Goal: Task Accomplishment & Management: Manage account settings

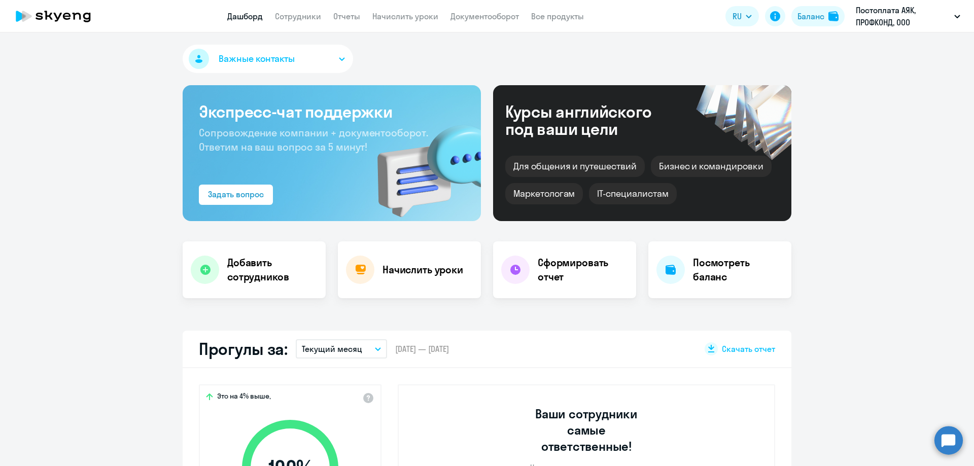
select select "30"
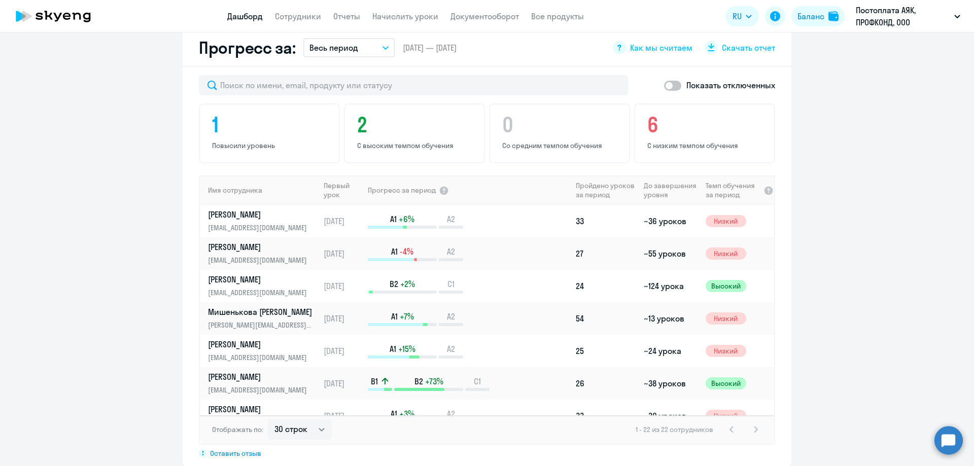
scroll to position [457, 0]
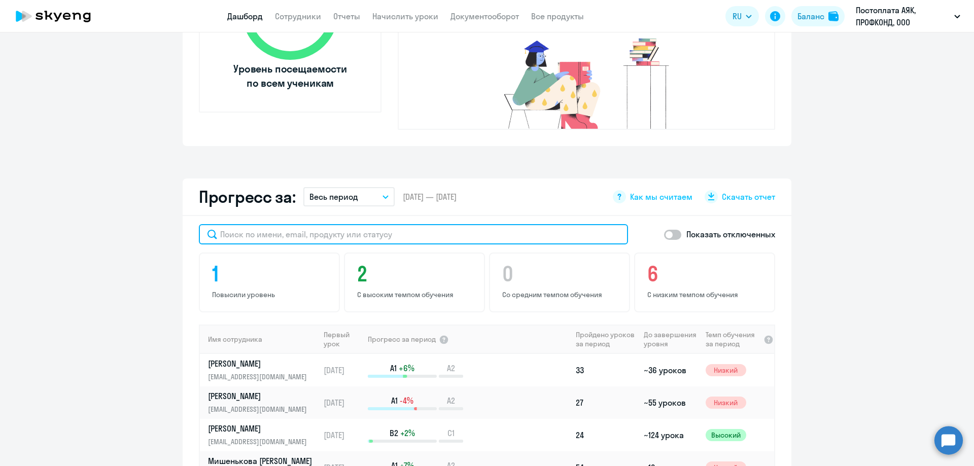
click at [235, 224] on input "text" at bounding box center [413, 234] width 429 height 20
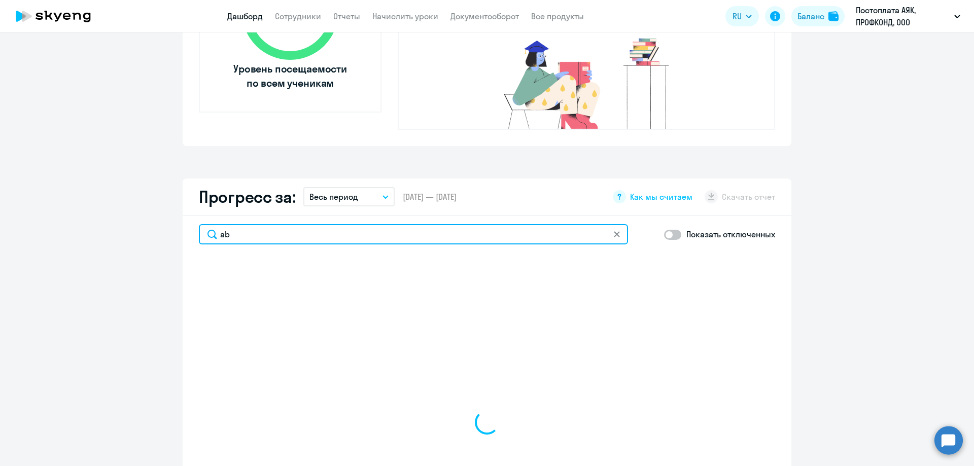
type input "a"
type input "ф"
select select "30"
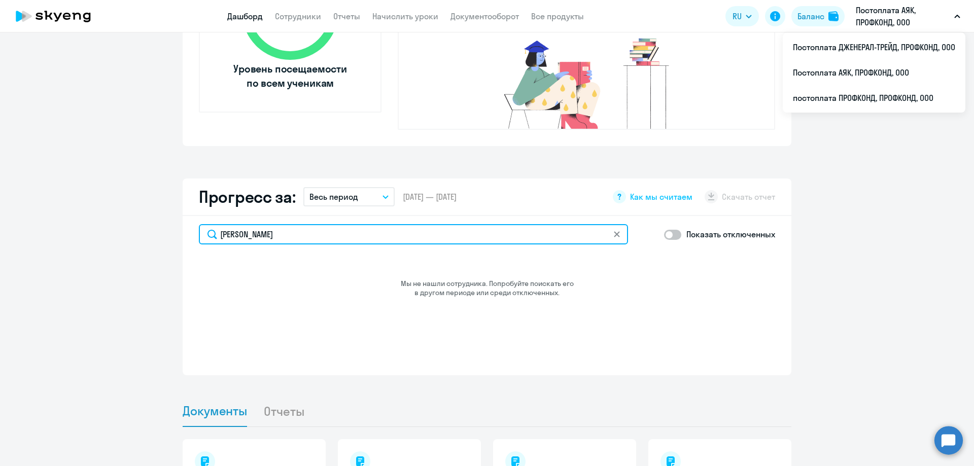
type input "[PERSON_NAME]"
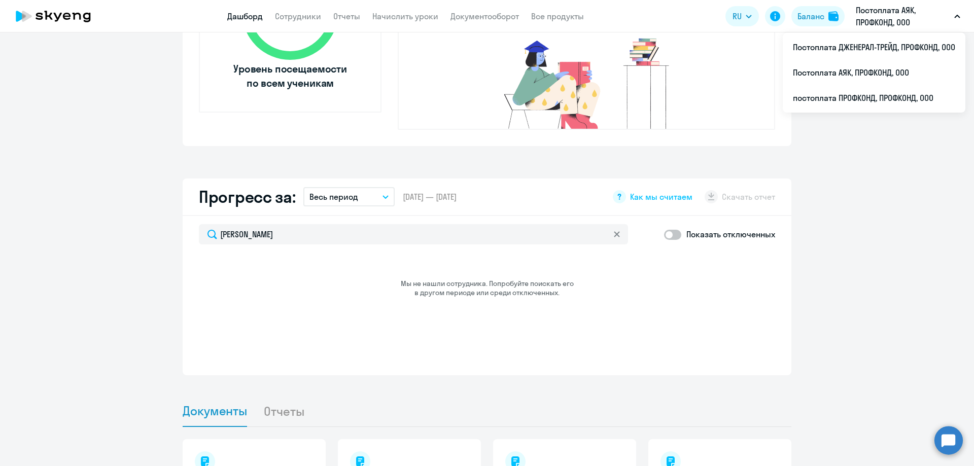
click at [904, 18] on p "Постоплата АЯК, ПРОФКОНД, ООО" at bounding box center [903, 16] width 94 height 24
click at [898, 22] on p "Постоплата АЯК, ПРОФКОНД, ООО" at bounding box center [903, 16] width 94 height 24
click at [898, 23] on p "Постоплата АЯК, ПРОФКОНД, ООО" at bounding box center [903, 16] width 94 height 24
click at [887, 97] on li "постоплата ПРОФКОНД, ПРОФКОНД, ООО" at bounding box center [874, 97] width 183 height 25
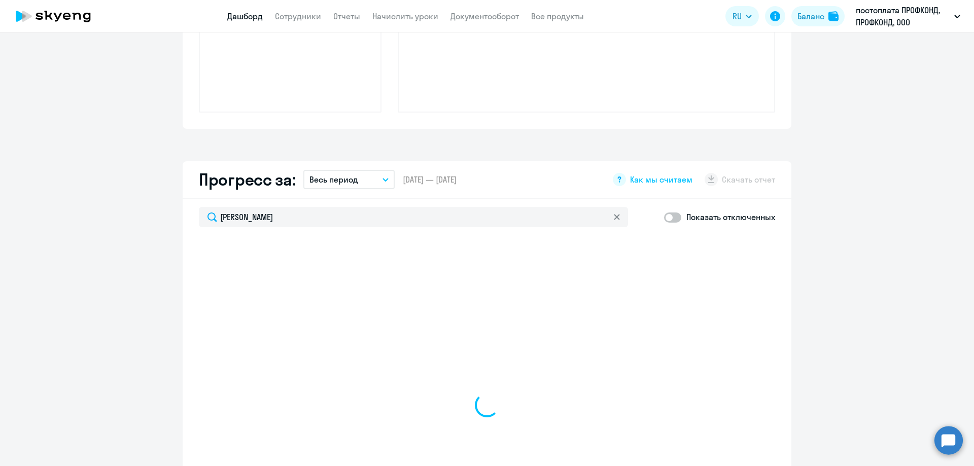
select select "30"
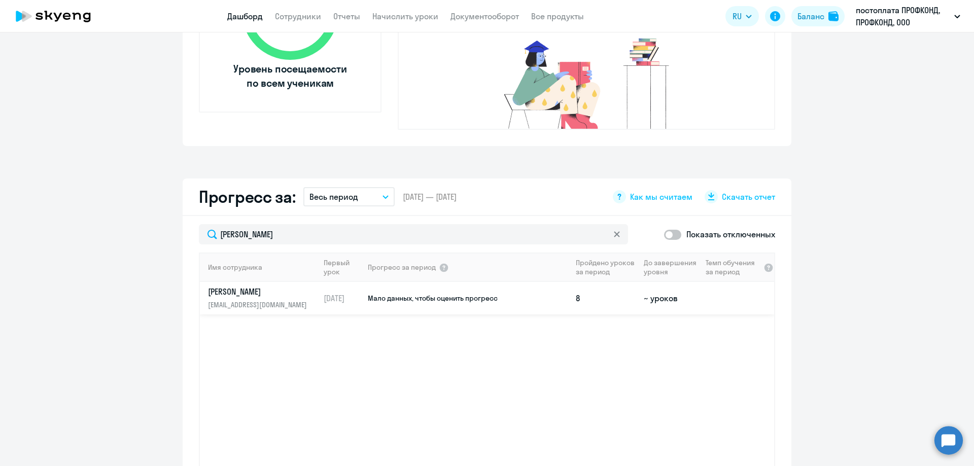
click at [247, 299] on p "[EMAIL_ADDRESS][DOMAIN_NAME]" at bounding box center [260, 304] width 105 height 11
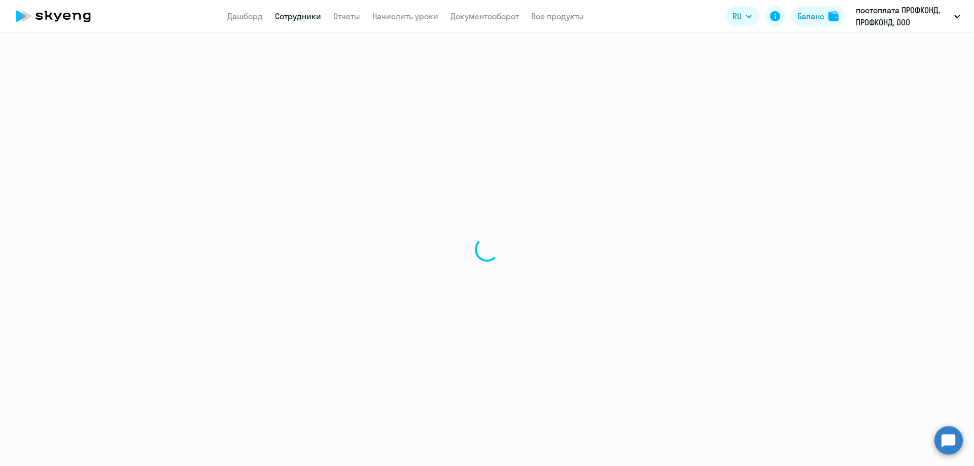
select select "english"
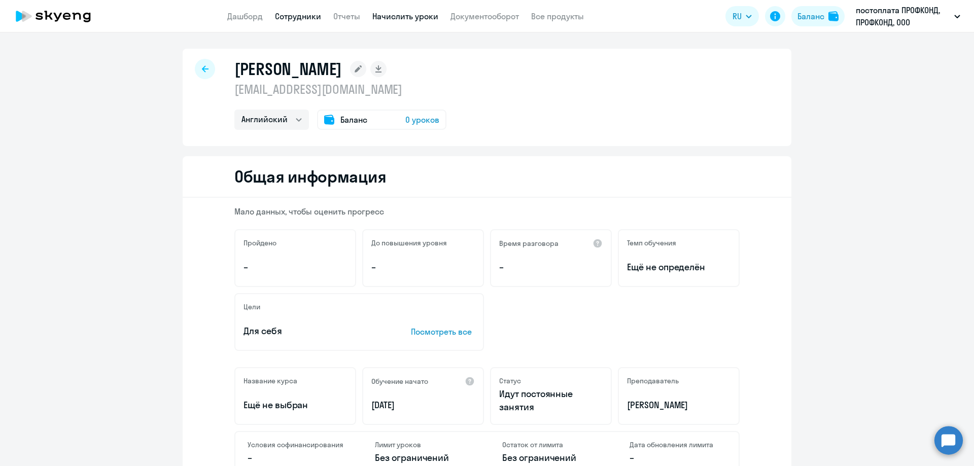
click at [386, 17] on link "Начислить уроки" at bounding box center [405, 16] width 66 height 10
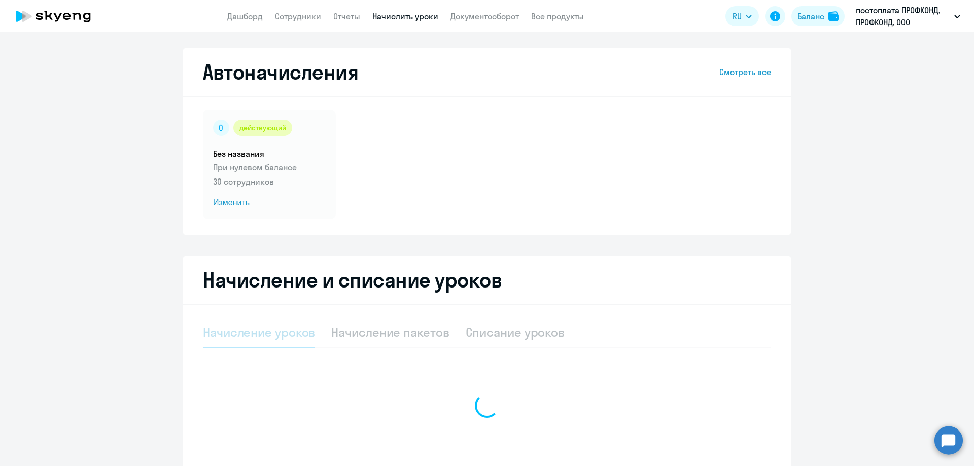
select select "10"
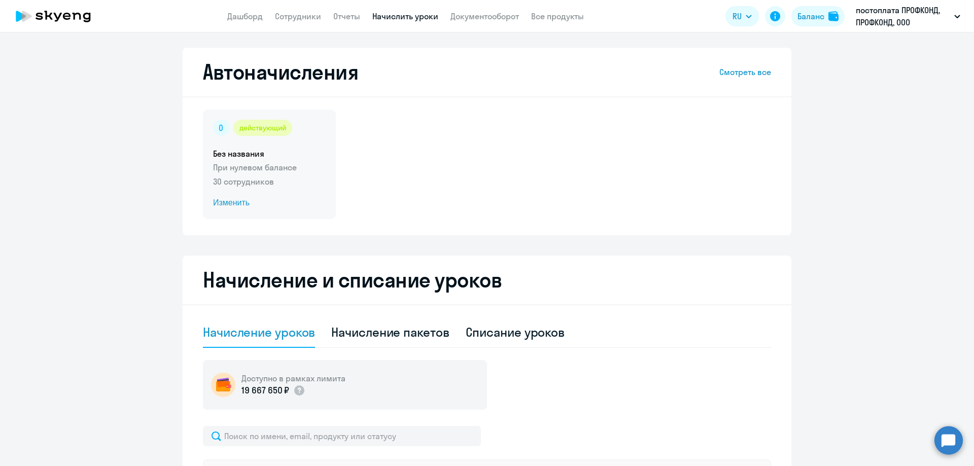
click at [229, 204] on span "Изменить" at bounding box center [269, 203] width 113 height 12
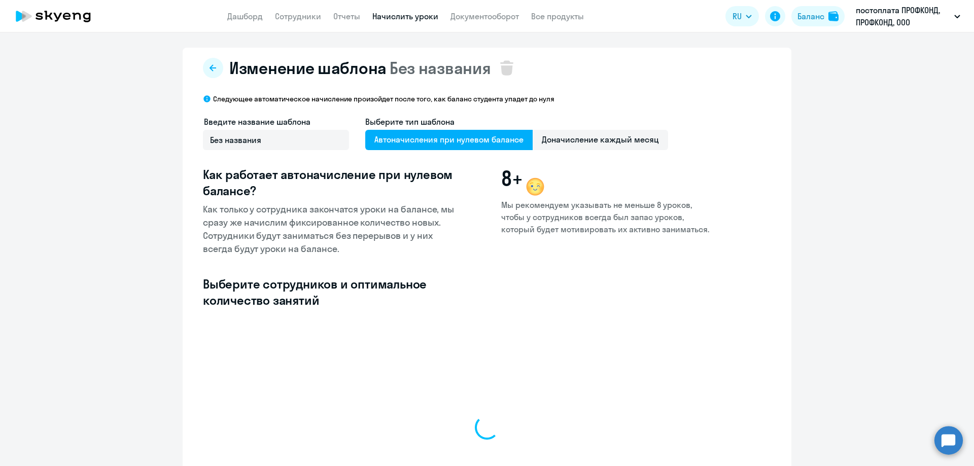
select select "10"
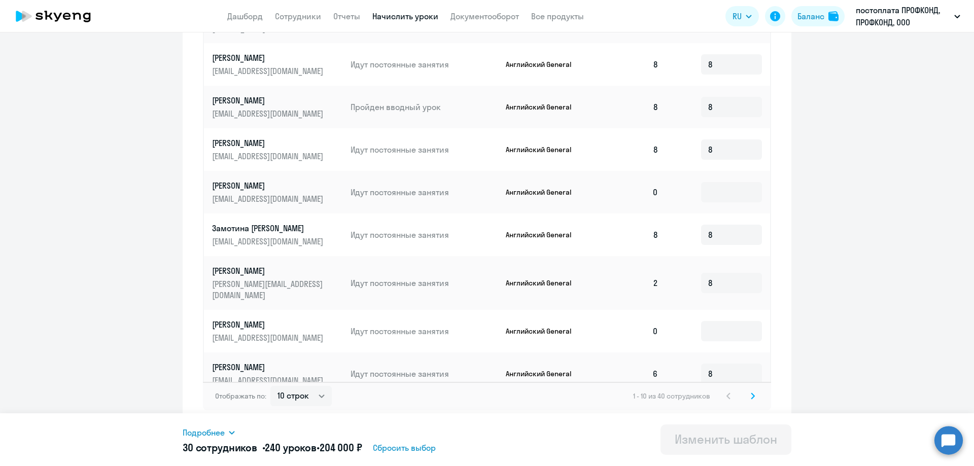
scroll to position [436, 0]
click at [751, 391] on svg-icon at bounding box center [753, 395] width 12 height 12
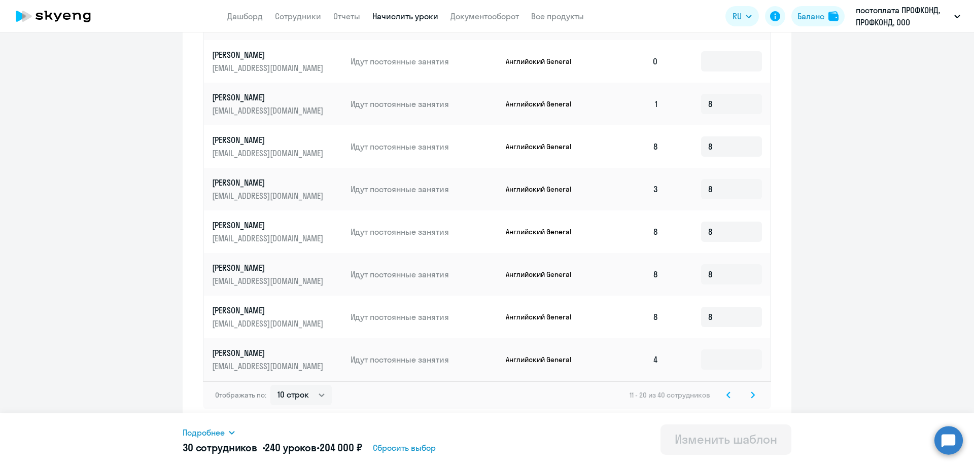
click at [751, 391] on svg-icon at bounding box center [753, 395] width 12 height 12
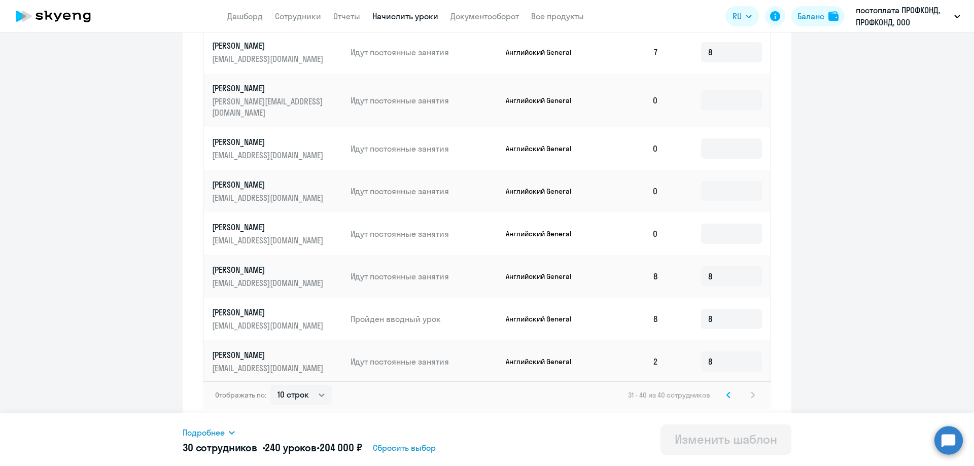
scroll to position [24, 0]
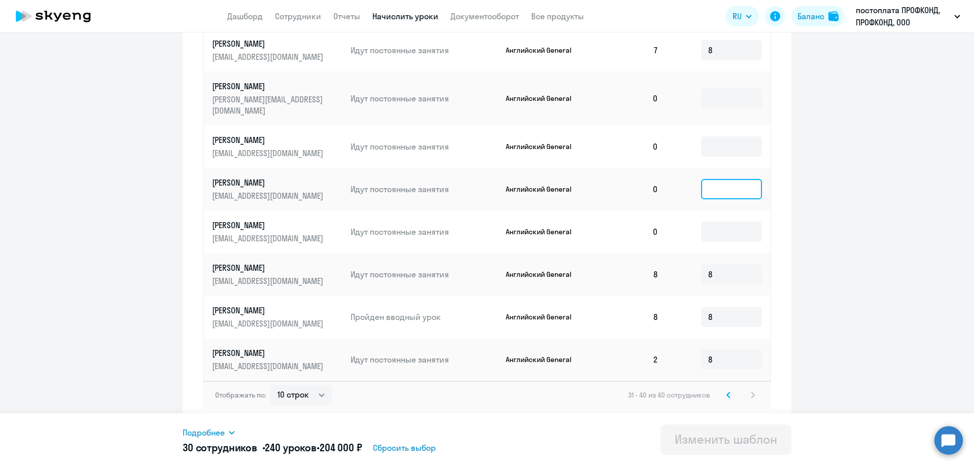
click at [701, 180] on input at bounding box center [731, 189] width 61 height 20
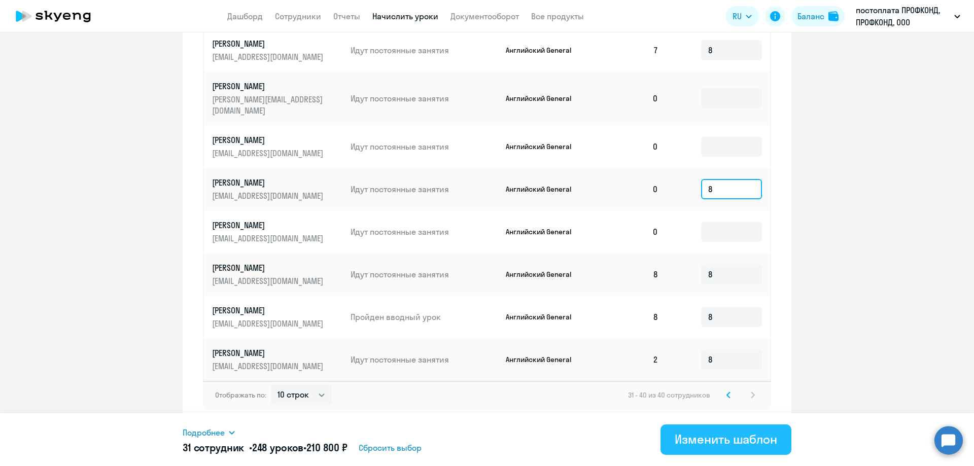
type input "8"
click at [706, 442] on div "Изменить шаблон" at bounding box center [726, 439] width 102 height 16
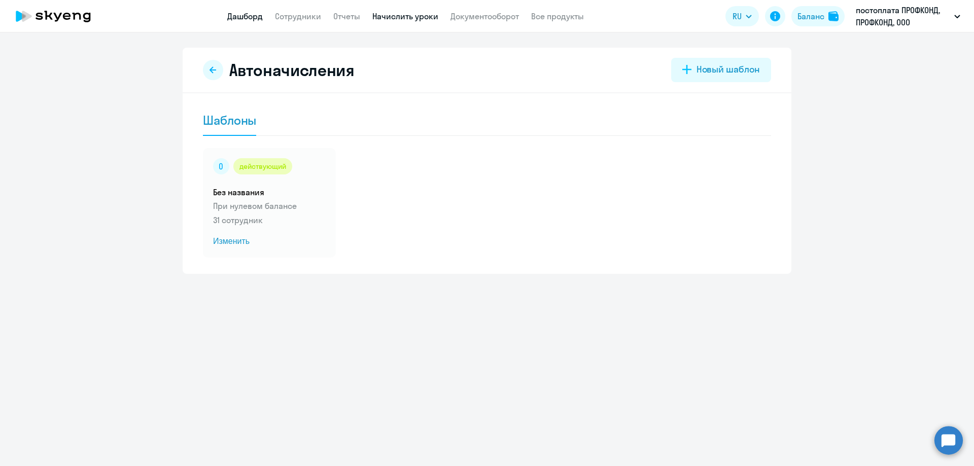
click at [257, 17] on link "Дашборд" at bounding box center [245, 16] width 36 height 10
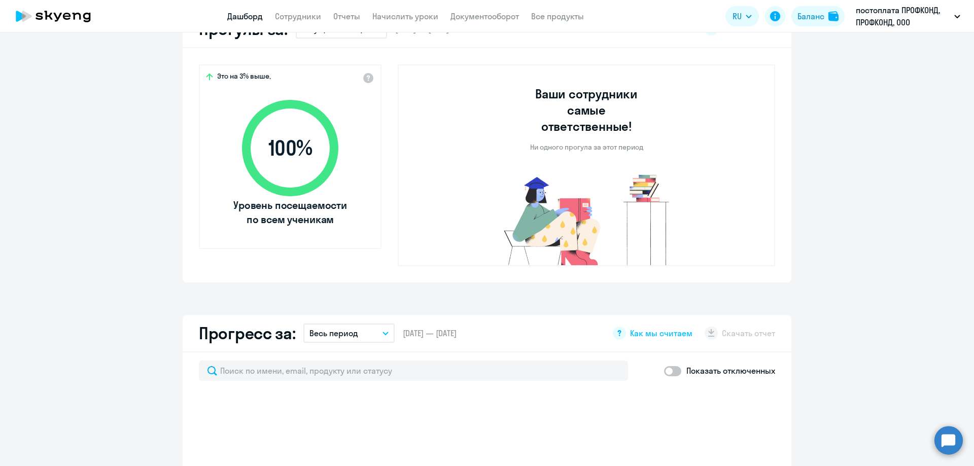
scroll to position [457, 0]
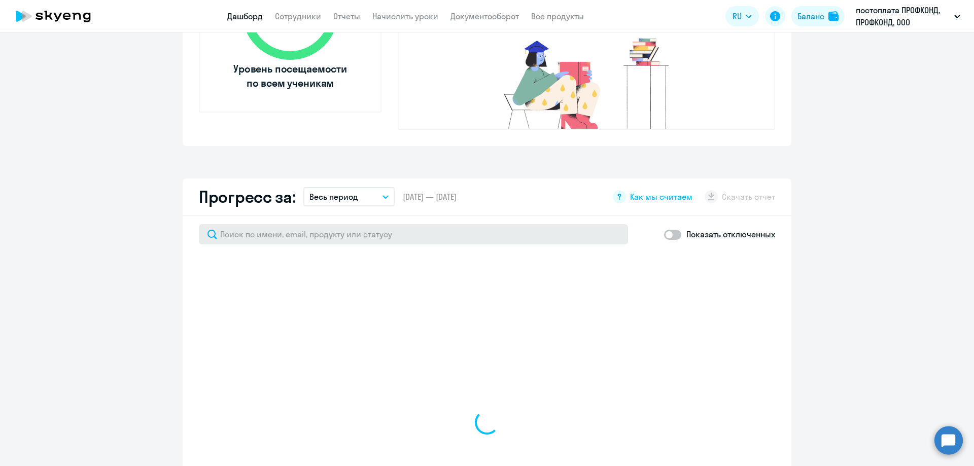
select select "30"
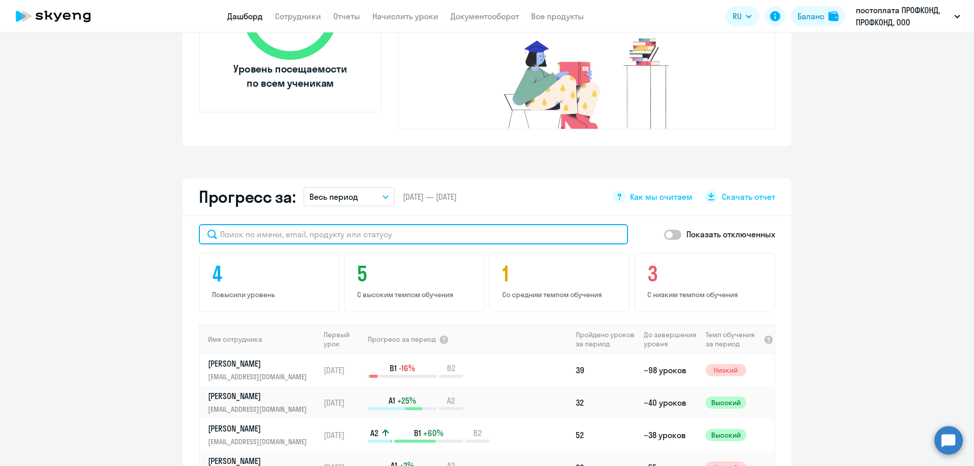
click at [229, 224] on input "text" at bounding box center [413, 234] width 429 height 20
type input "ф"
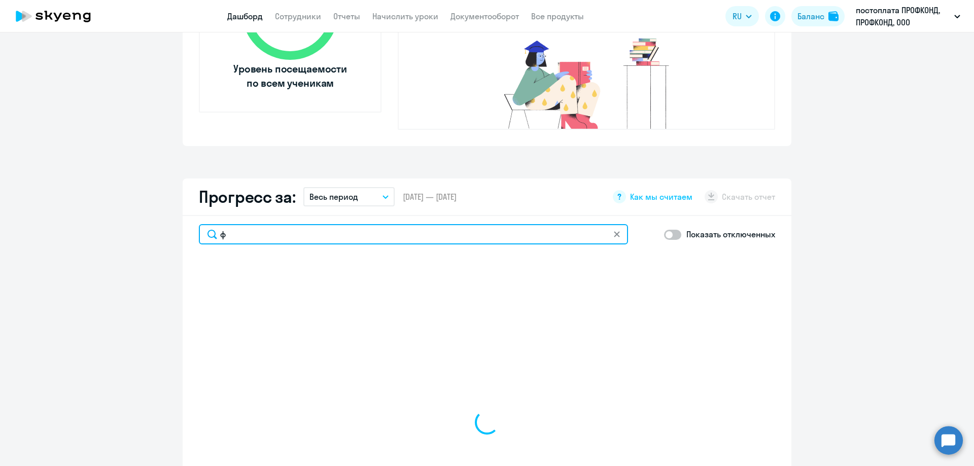
select select "30"
type input "филим"
select select "30"
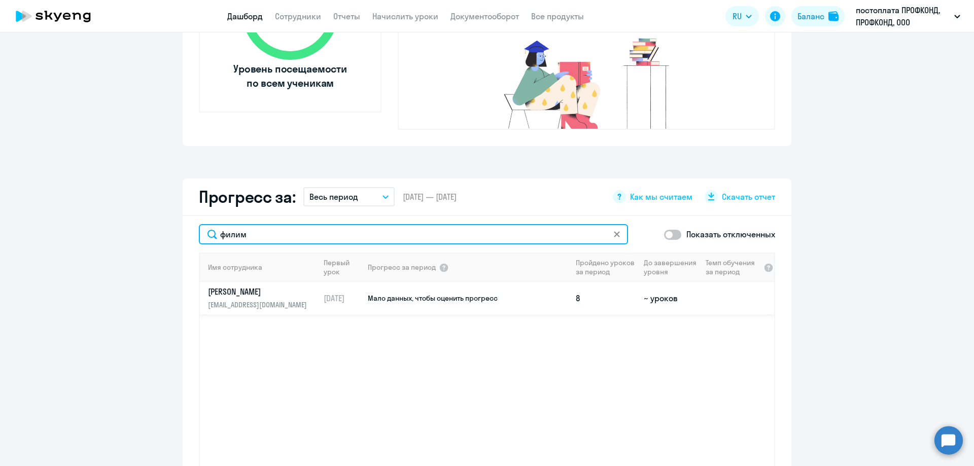
type input "филим"
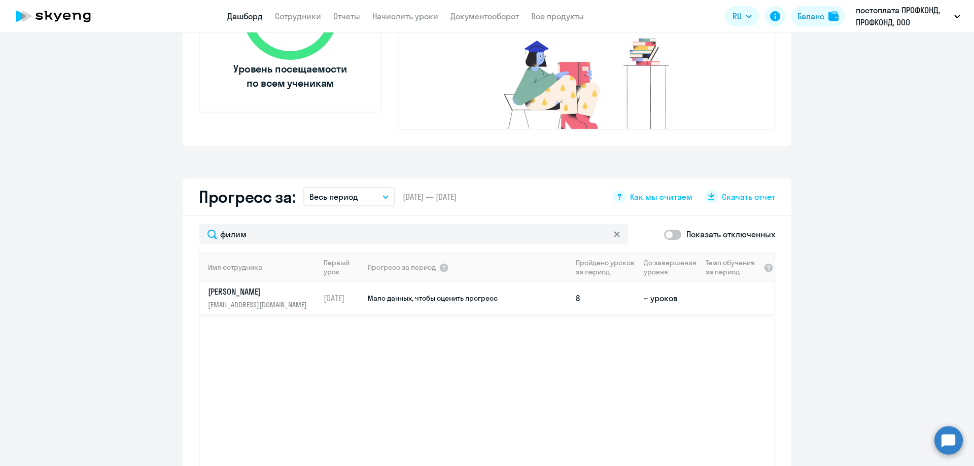
click at [240, 299] on p "[EMAIL_ADDRESS][DOMAIN_NAME]" at bounding box center [260, 304] width 105 height 11
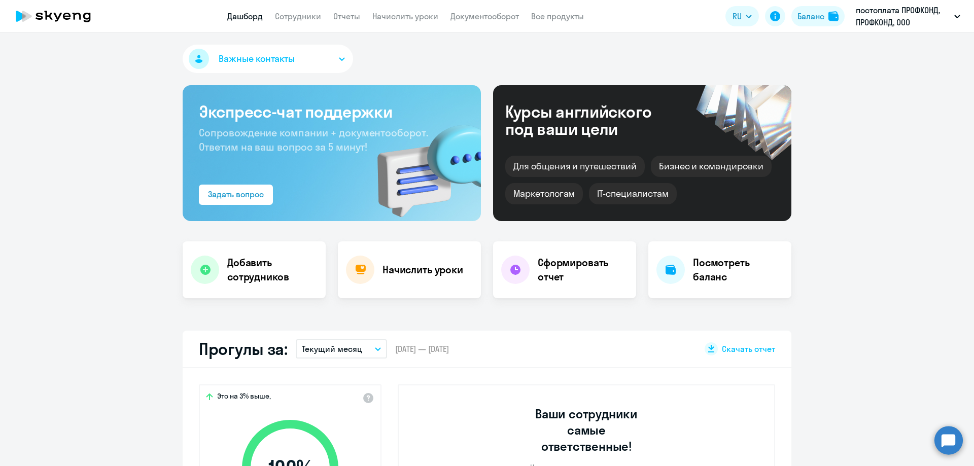
select select "english"
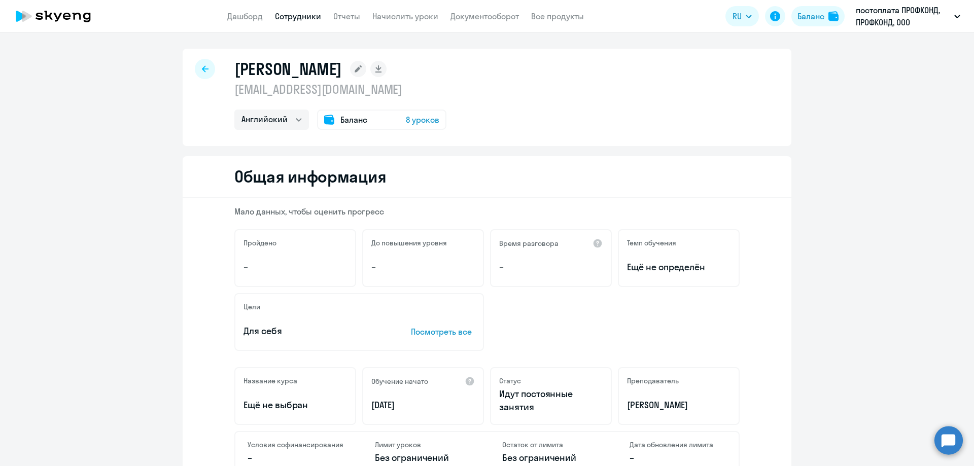
select select "english"
